Goal: Transaction & Acquisition: Book appointment/travel/reservation

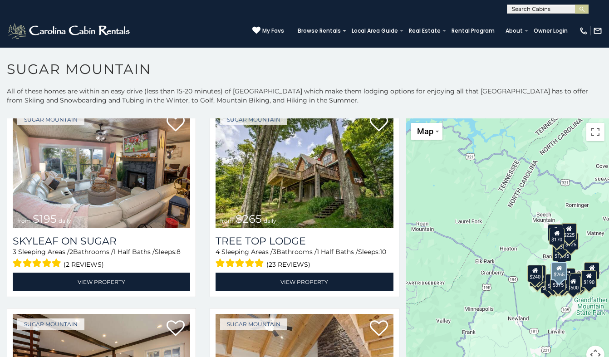
scroll to position [635, 0]
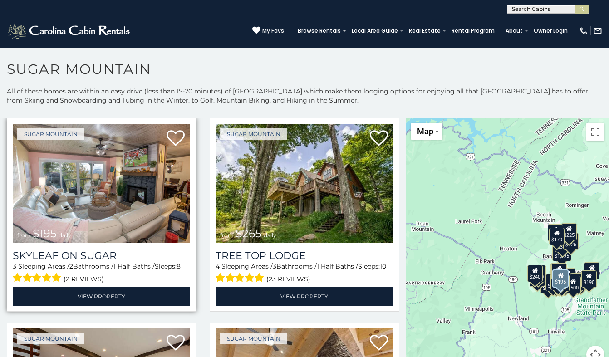
click at [77, 192] on img at bounding box center [101, 183] width 177 height 119
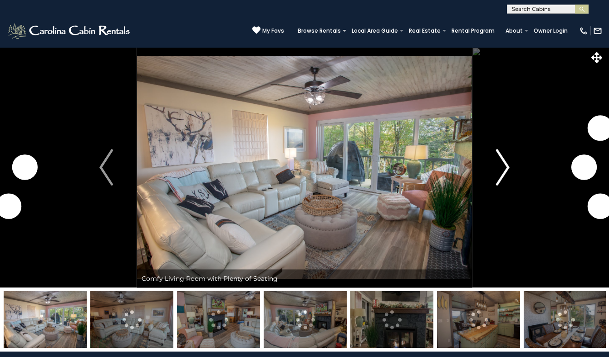
click at [503, 182] on img "Next" at bounding box center [503, 167] width 14 height 36
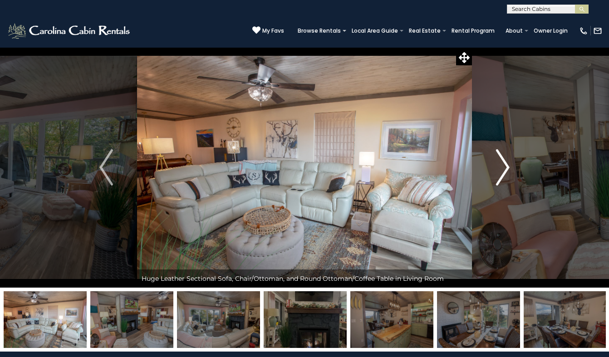
click at [515, 170] on button "Next" at bounding box center [503, 167] width 62 height 240
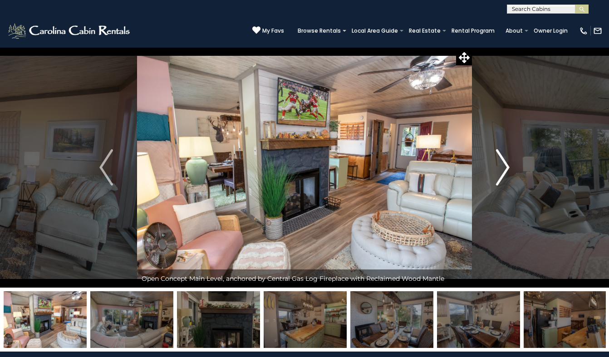
click at [515, 170] on button "Next" at bounding box center [503, 167] width 62 height 240
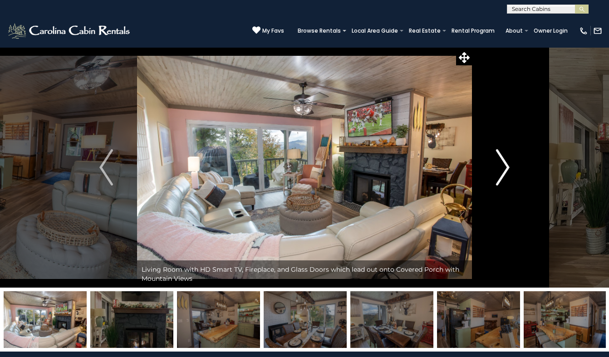
click at [515, 170] on button "Next" at bounding box center [503, 167] width 62 height 240
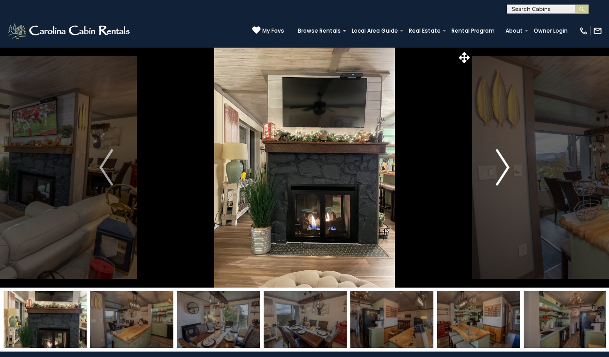
click at [515, 170] on button "Next" at bounding box center [503, 167] width 62 height 240
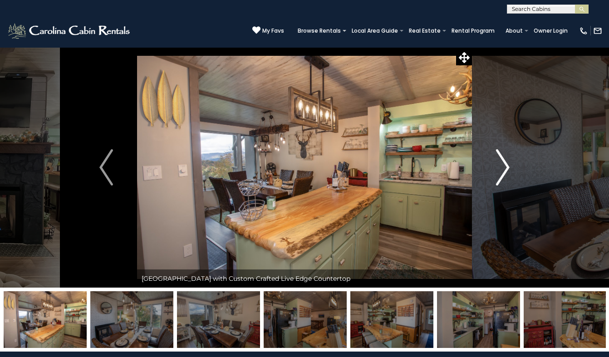
click at [513, 170] on button "Next" at bounding box center [503, 167] width 62 height 240
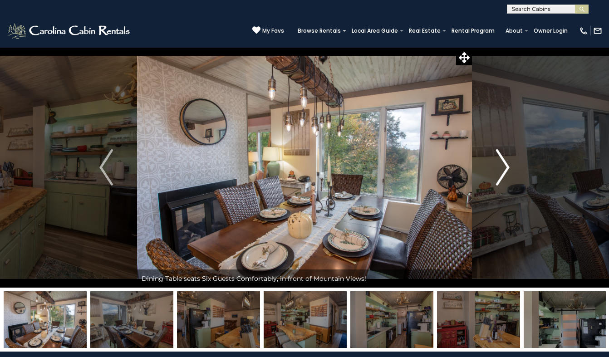
click at [513, 170] on button "Next" at bounding box center [503, 167] width 62 height 240
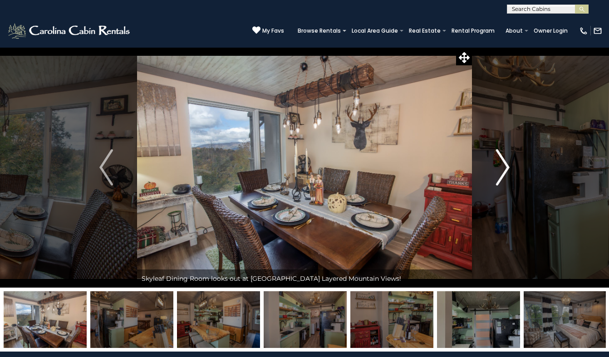
click at [513, 170] on button "Next" at bounding box center [503, 167] width 62 height 240
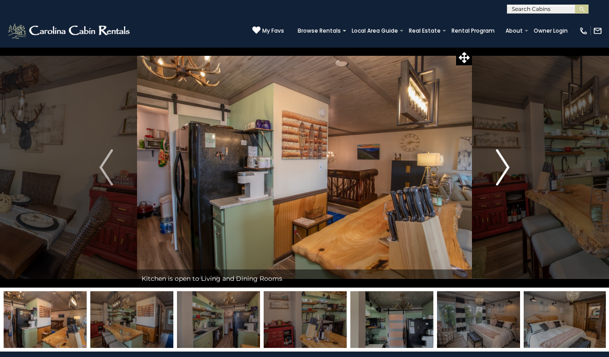
click at [513, 170] on button "Next" at bounding box center [503, 167] width 62 height 240
